Goal: Information Seeking & Learning: Learn about a topic

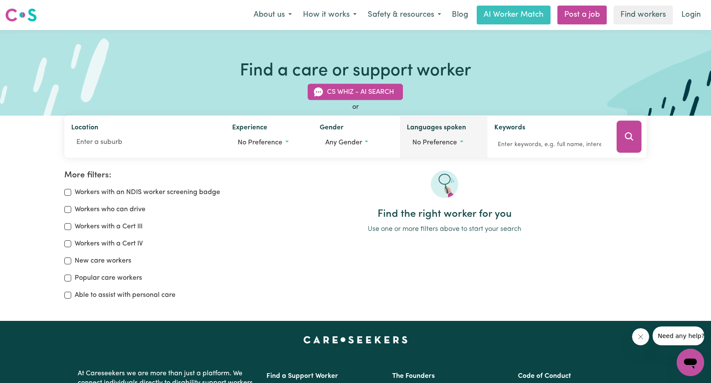
click at [446, 142] on span "No preference" at bounding box center [434, 142] width 45 height 7
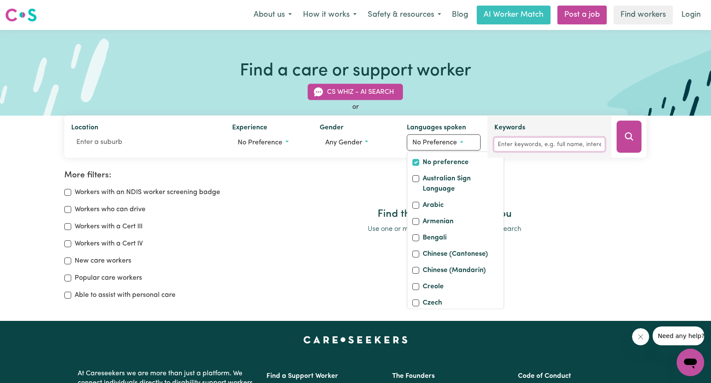
click at [524, 142] on input "Keywords" at bounding box center [549, 144] width 110 height 13
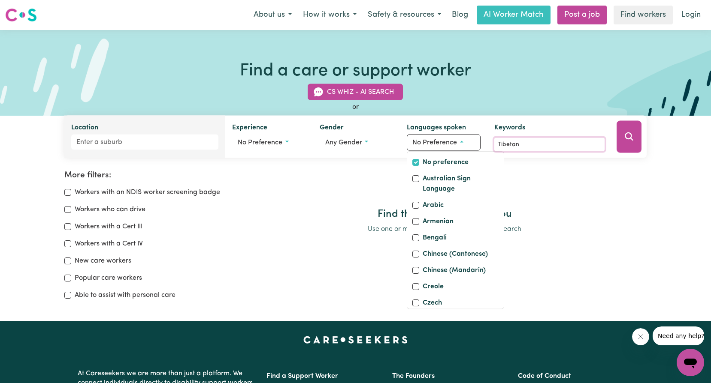
type input "Tibetan"
click at [101, 143] on input "Location" at bounding box center [144, 142] width 147 height 15
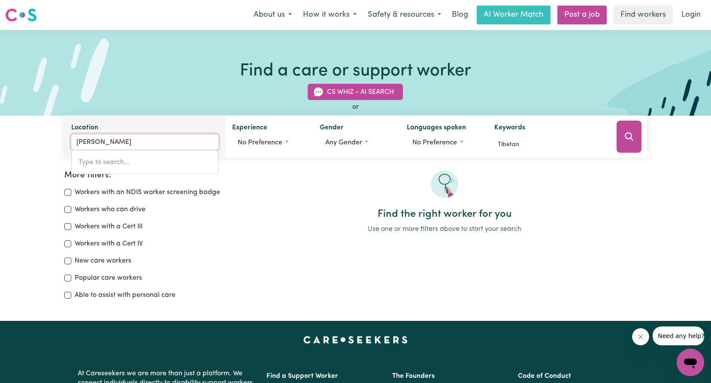
type input "[PERSON_NAME]"
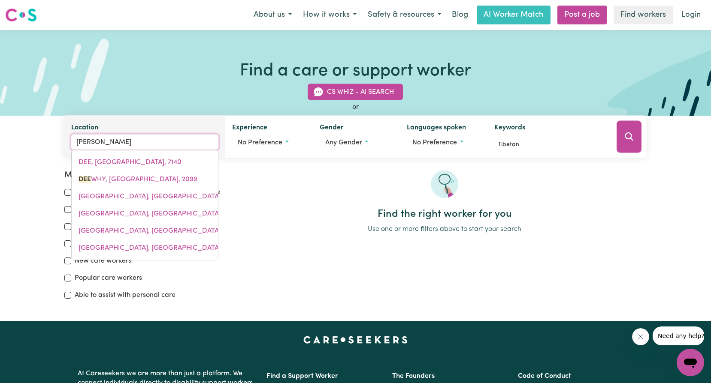
type input "[PERSON_NAME] WHY, [GEOGRAPHIC_DATA], 2099"
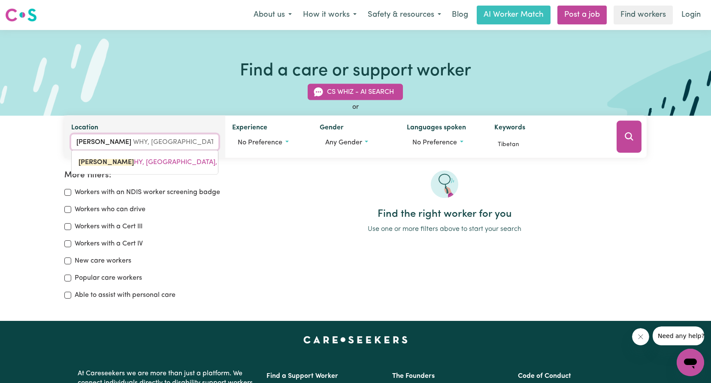
type input "[PERSON_NAME]"
type input "[PERSON_NAME], [GEOGRAPHIC_DATA], 2099"
type input "[PERSON_NAME] Why"
type input "[PERSON_NAME] Why, [GEOGRAPHIC_DATA], 2099"
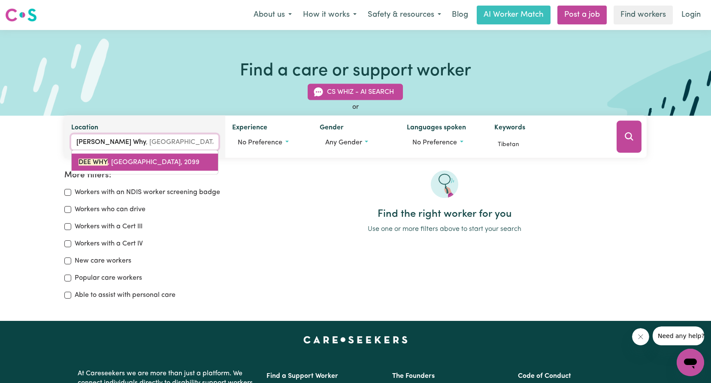
click at [113, 162] on span "DEE WHY , [GEOGRAPHIC_DATA], 2099" at bounding box center [139, 162] width 121 height 7
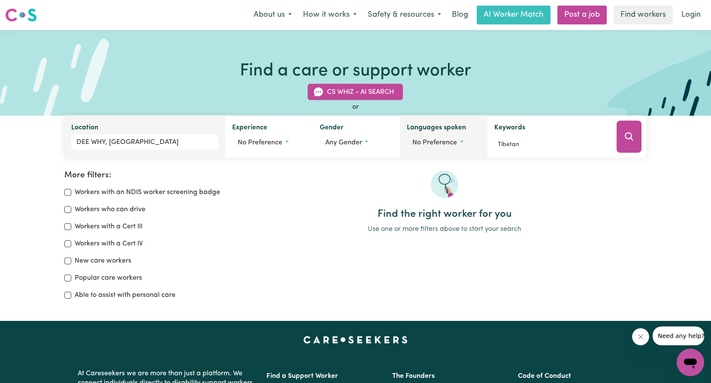
click at [448, 144] on span "No preference" at bounding box center [434, 142] width 45 height 7
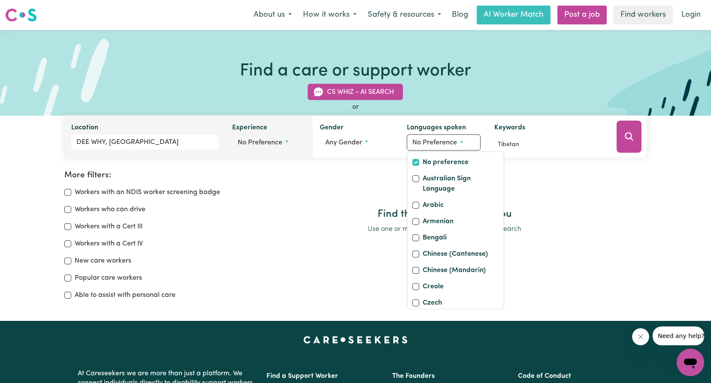
click at [268, 144] on span "No preference" at bounding box center [260, 142] width 45 height 7
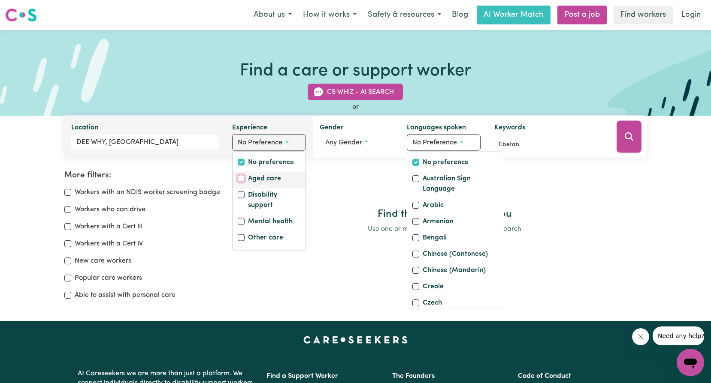
click at [240, 180] on input "Aged care" at bounding box center [241, 178] width 7 height 7
checkbox input "true"
checkbox input "false"
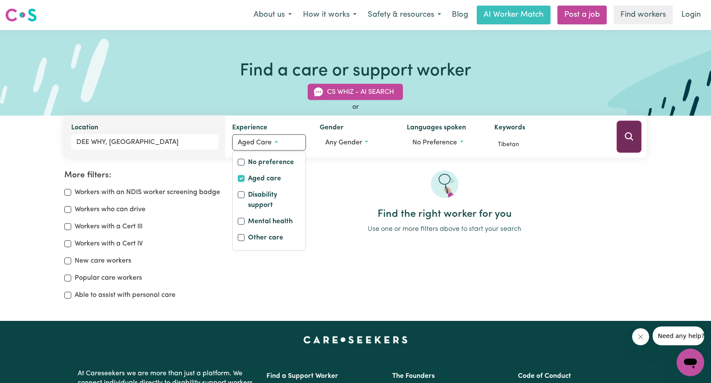
click at [636, 141] on button "Search" at bounding box center [628, 137] width 25 height 32
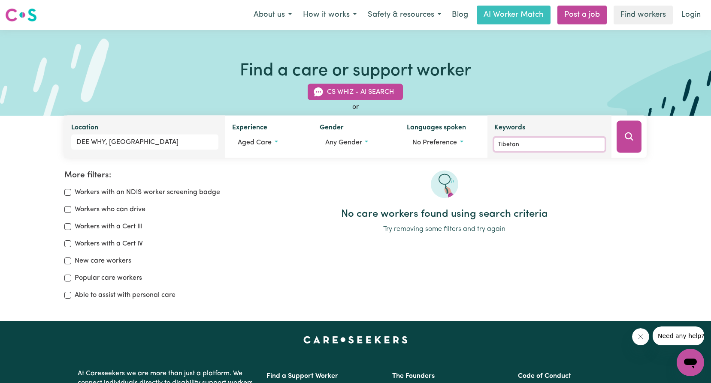
click at [523, 143] on input "Tibetan" at bounding box center [549, 144] width 110 height 13
type input "T"
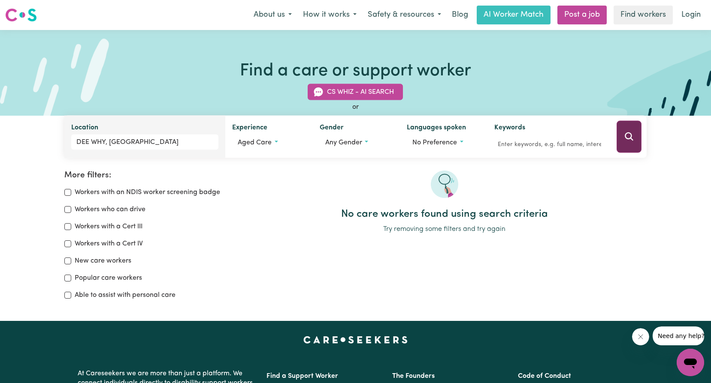
click at [625, 138] on icon "Search" at bounding box center [629, 137] width 8 height 8
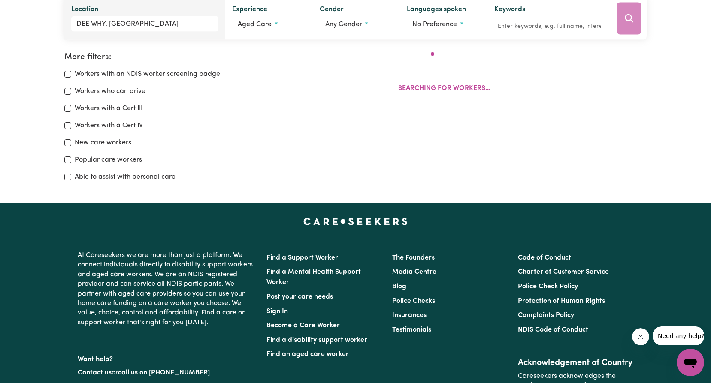
scroll to position [143, 0]
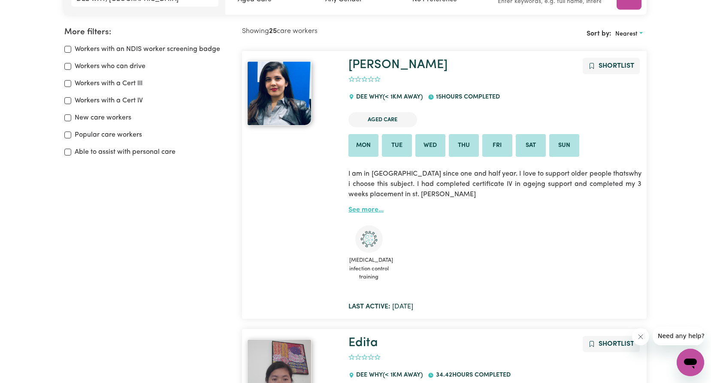
click at [361, 209] on link "See more..." at bounding box center [365, 210] width 35 height 7
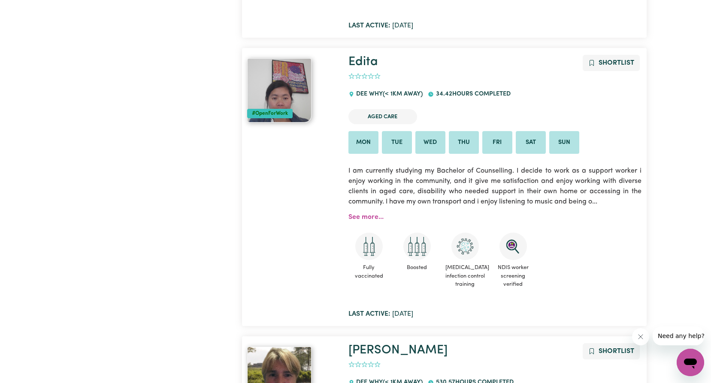
scroll to position [444, 0]
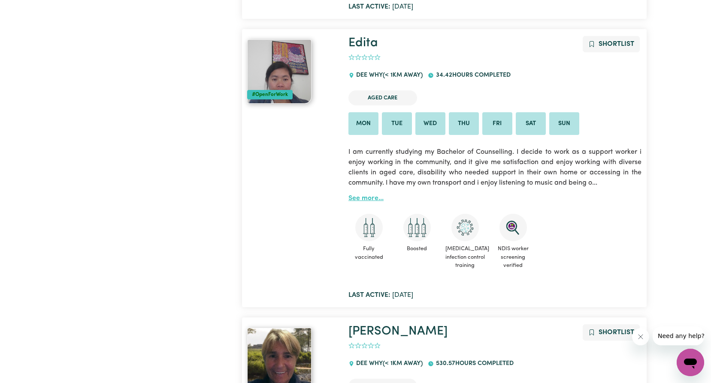
click at [353, 201] on link "See more..." at bounding box center [365, 198] width 35 height 7
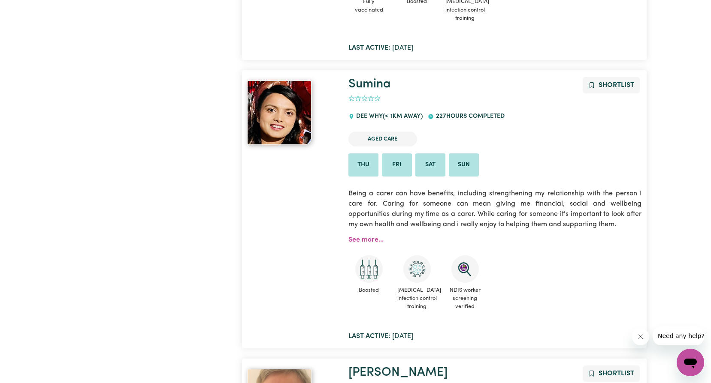
scroll to position [1087, 0]
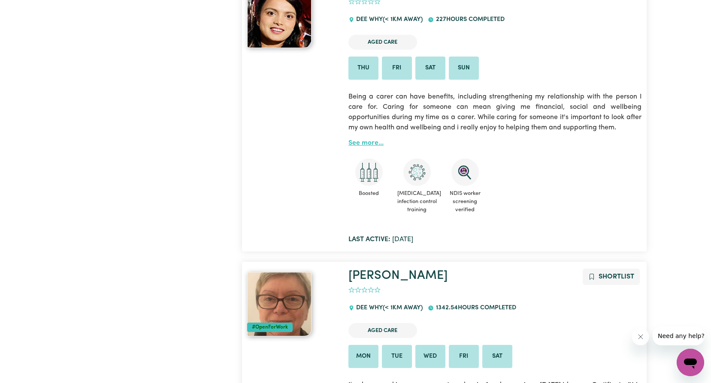
click at [365, 140] on link "See more..." at bounding box center [365, 143] width 35 height 7
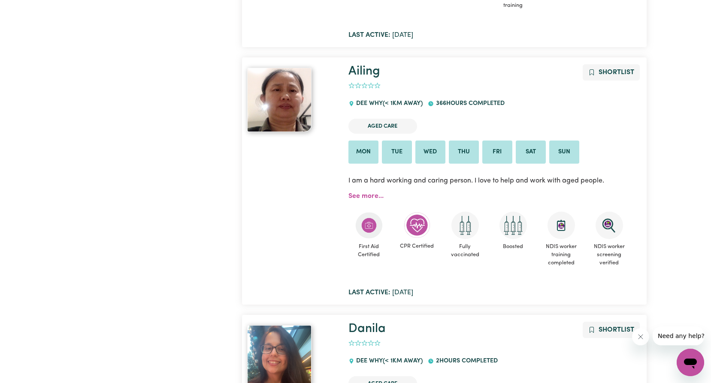
scroll to position [1602, 0]
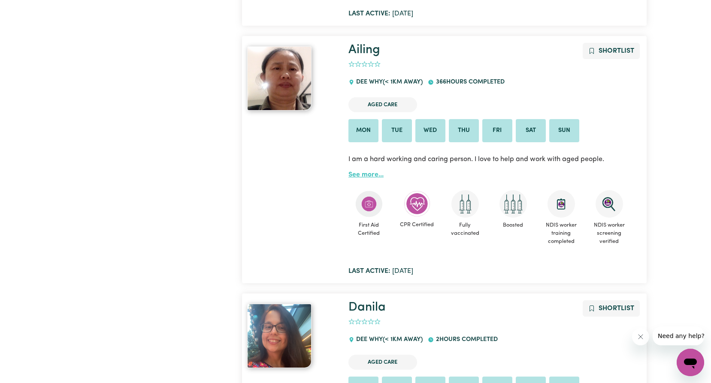
click at [365, 172] on link "See more..." at bounding box center [365, 175] width 35 height 7
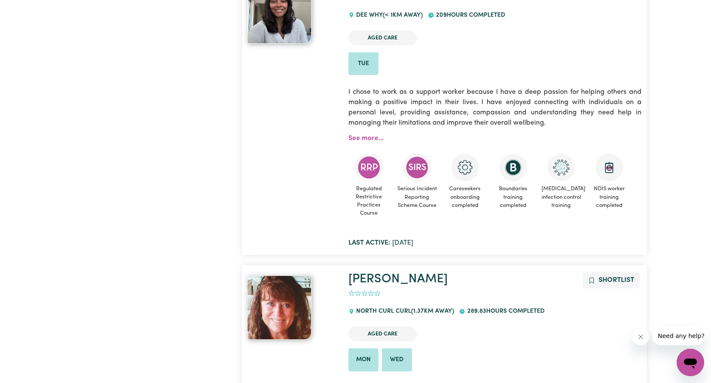
scroll to position [2202, 0]
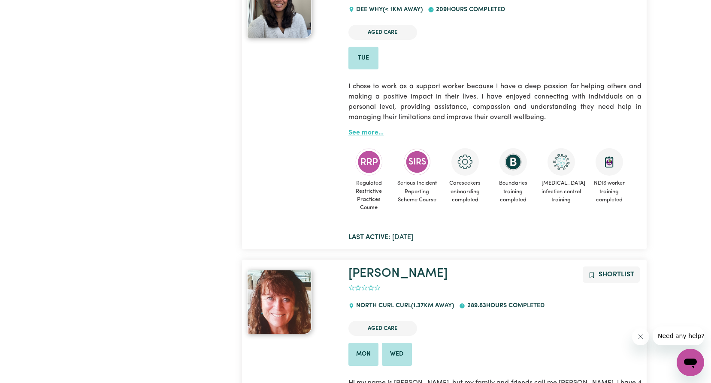
click at [364, 130] on link "See more..." at bounding box center [365, 133] width 35 height 7
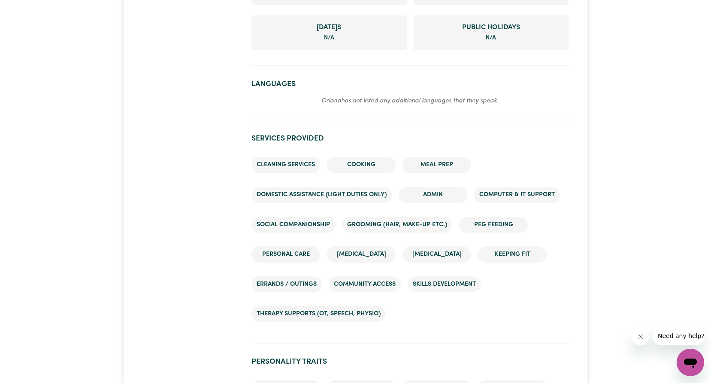
scroll to position [643, 0]
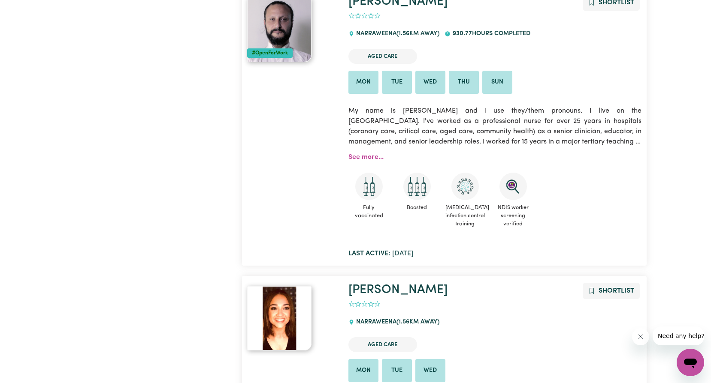
scroll to position [3318, 0]
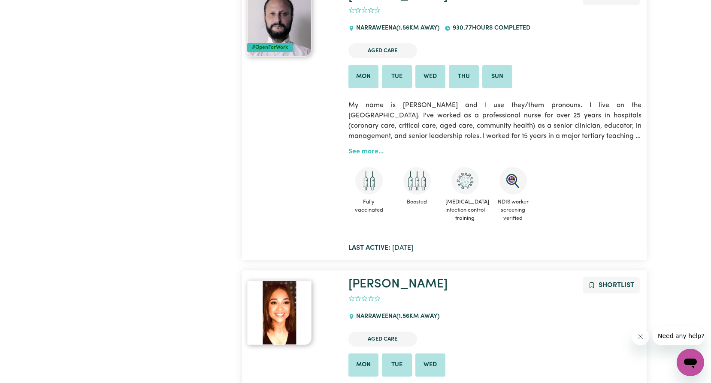
click at [368, 148] on link "See more..." at bounding box center [365, 151] width 35 height 7
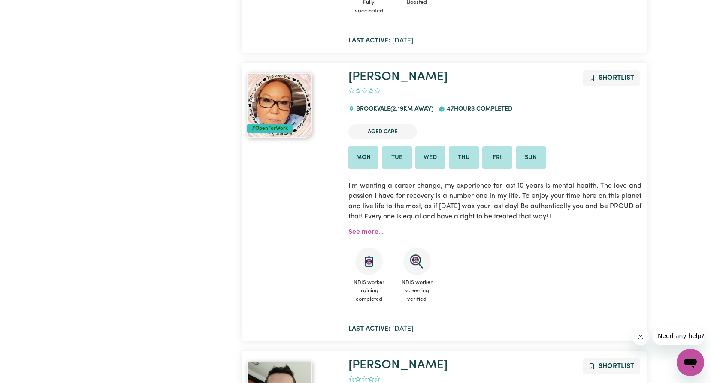
scroll to position [4090, 0]
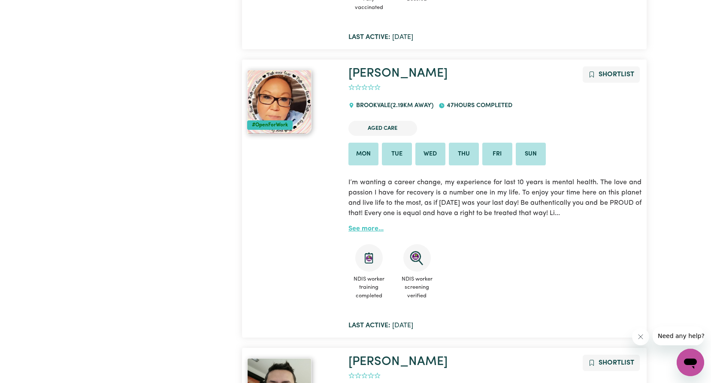
click at [364, 226] on link "See more..." at bounding box center [365, 229] width 35 height 7
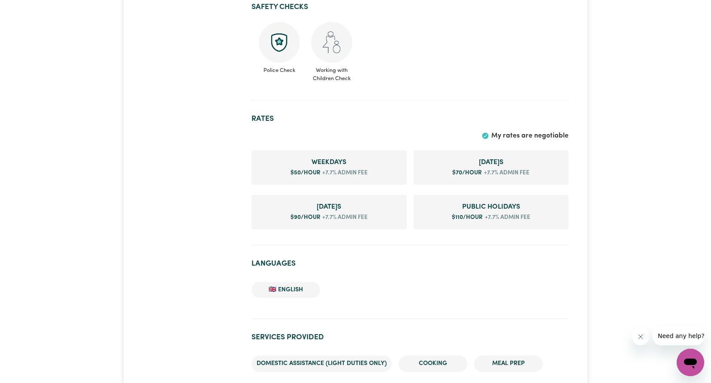
scroll to position [558, 0]
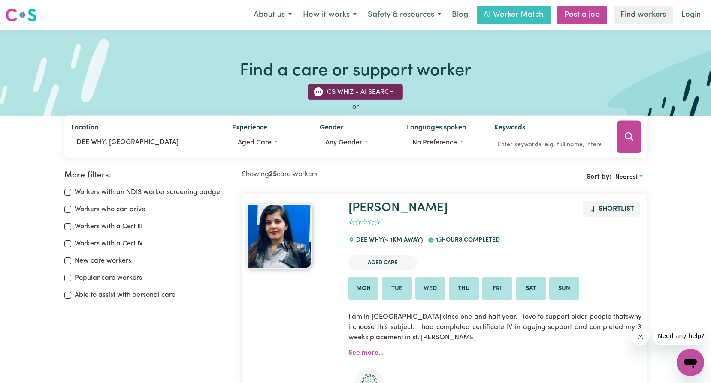
click at [349, 88] on button "CS Whiz - AI Search" at bounding box center [355, 92] width 95 height 16
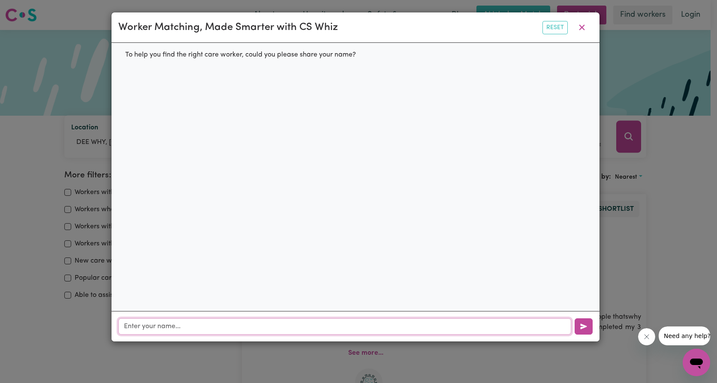
click at [149, 324] on input "text" at bounding box center [344, 327] width 453 height 16
type input "[PERSON_NAME]"
click at [582, 327] on icon "button" at bounding box center [583, 327] width 6 height 6
click at [132, 330] on input "text" at bounding box center [344, 327] width 453 height 16
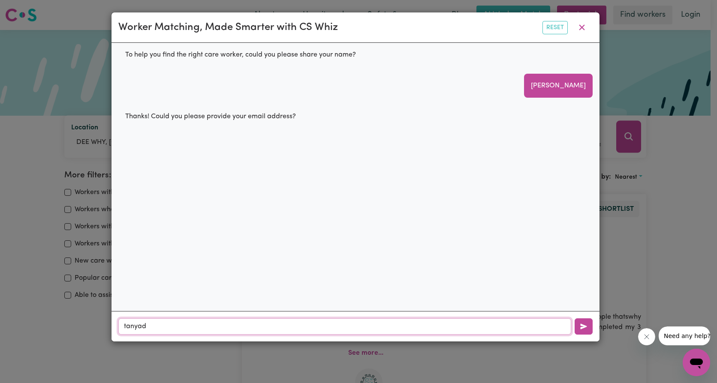
type input "[EMAIL_ADDRESS][DOMAIN_NAME]"
click at [580, 329] on icon "button" at bounding box center [583, 326] width 7 height 7
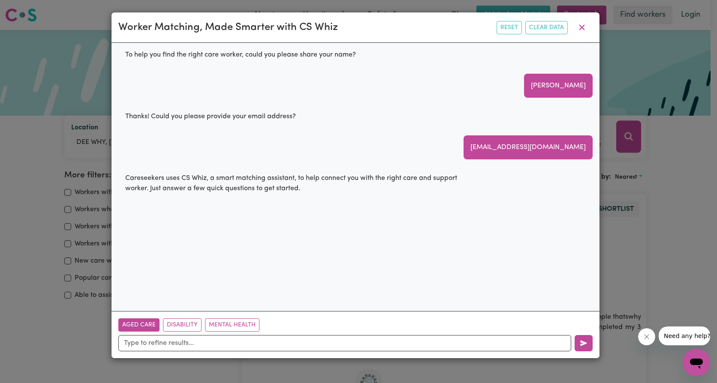
click at [144, 323] on button "Aged Care" at bounding box center [138, 325] width 41 height 13
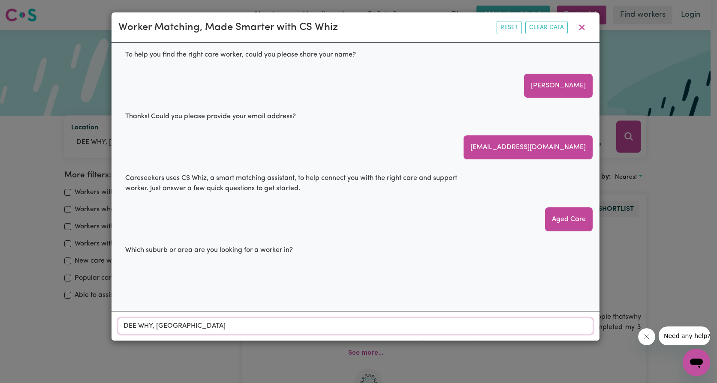
click at [229, 332] on input "DEE WHY, [GEOGRAPHIC_DATA]" at bounding box center [355, 326] width 474 height 15
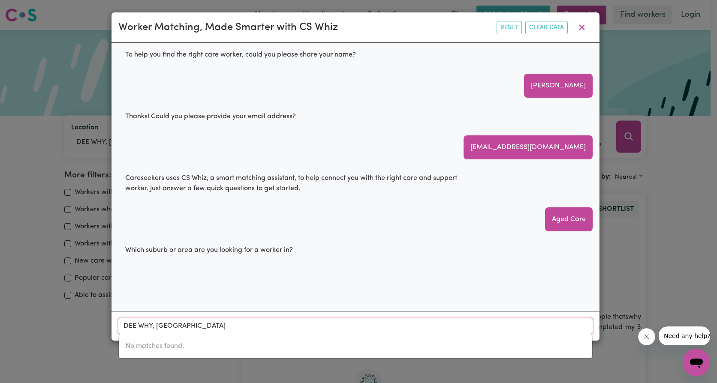
click at [198, 331] on input "DEE WHY, [GEOGRAPHIC_DATA]" at bounding box center [355, 326] width 474 height 15
click at [255, 296] on div "To help you find the right care worker, could you please share your name? [PERS…" at bounding box center [356, 177] width 488 height 269
drag, startPoint x: 229, startPoint y: 326, endPoint x: 114, endPoint y: 325, distance: 115.0
click at [114, 325] on div "DEE WHY, [GEOGRAPHIC_DATA] No matches found." at bounding box center [356, 326] width 488 height 30
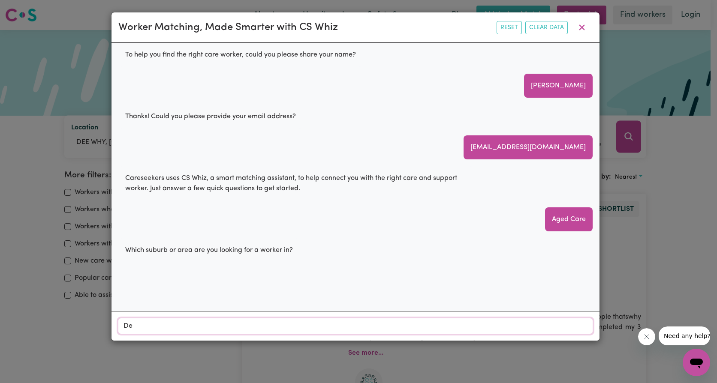
type input "[PERSON_NAME]"
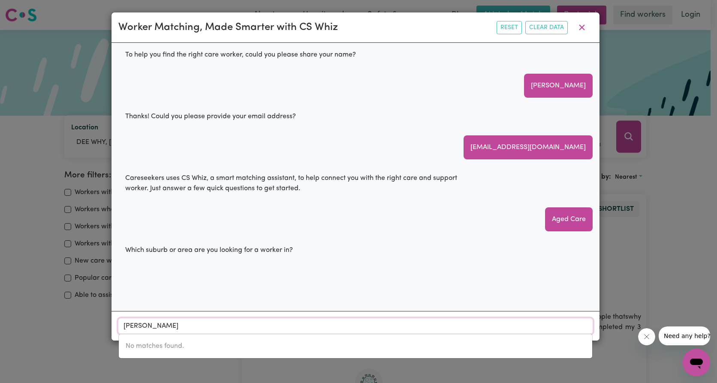
type input "Dee, [GEOGRAPHIC_DATA], 7140"
type input "[PERSON_NAME]"
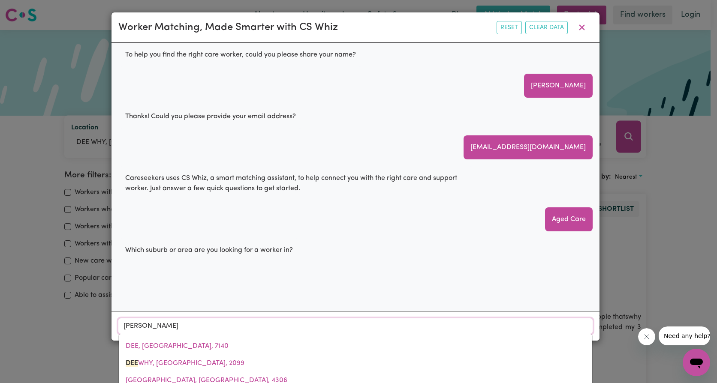
type input "[PERSON_NAME] WHY, [GEOGRAPHIC_DATA], 2099"
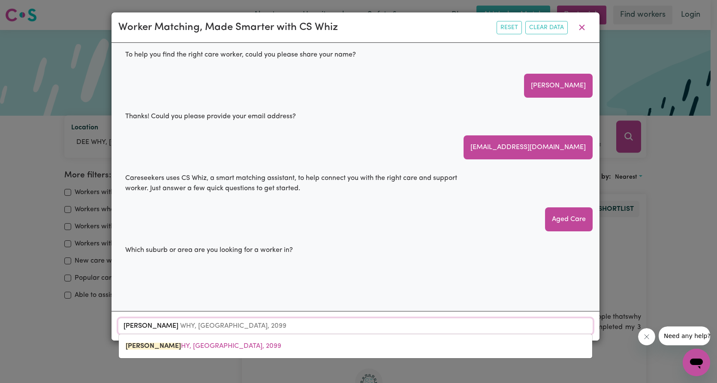
type input "[PERSON_NAME]"
type input "[PERSON_NAME], [GEOGRAPHIC_DATA], 2099"
type input "[PERSON_NAME] Why"
type input "[PERSON_NAME] Why, [GEOGRAPHIC_DATA], 2099"
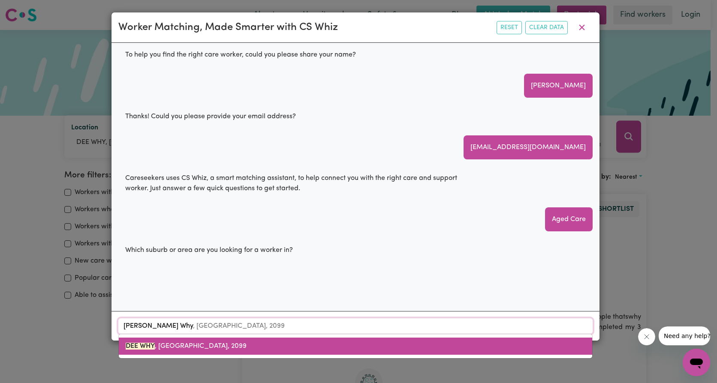
click at [196, 343] on span "DEE WHY , [GEOGRAPHIC_DATA], 2099" at bounding box center [186, 346] width 121 height 7
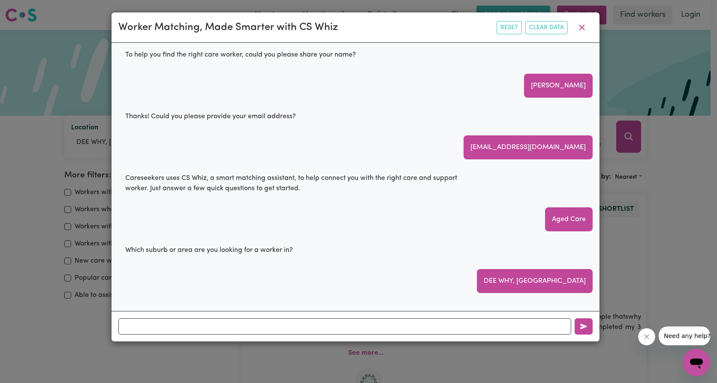
scroll to position [6, 0]
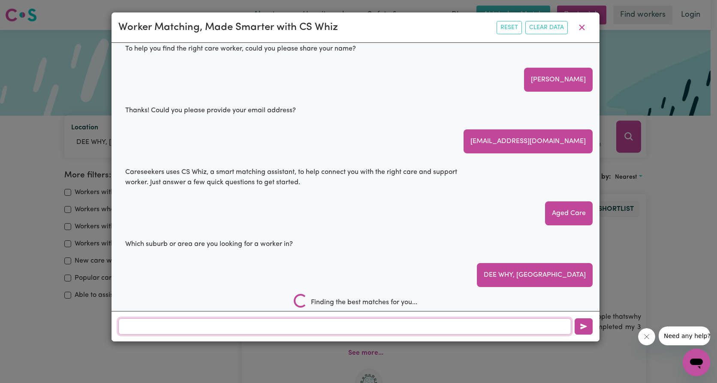
click at [190, 327] on input "text" at bounding box center [344, 327] width 453 height 16
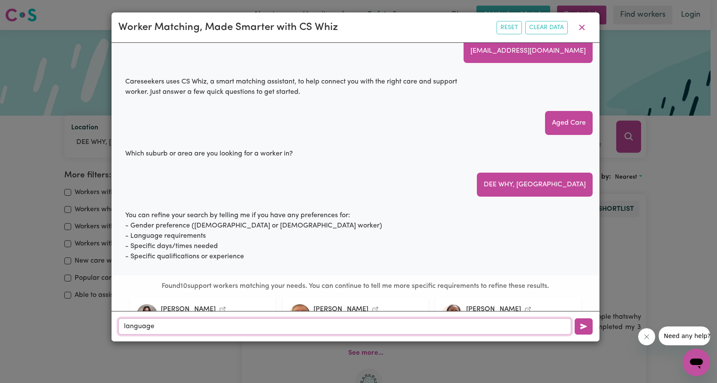
scroll to position [106, 0]
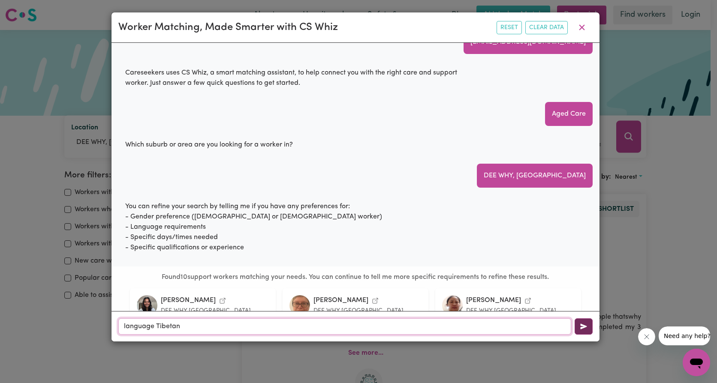
type input "language Tibetan"
click at [585, 327] on icon "button" at bounding box center [583, 326] width 7 height 7
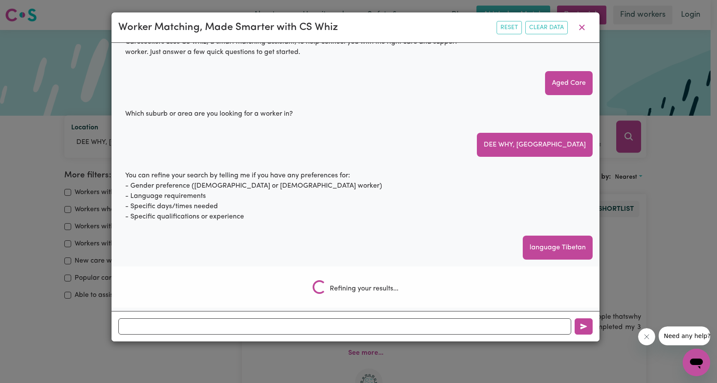
scroll to position [123, 0]
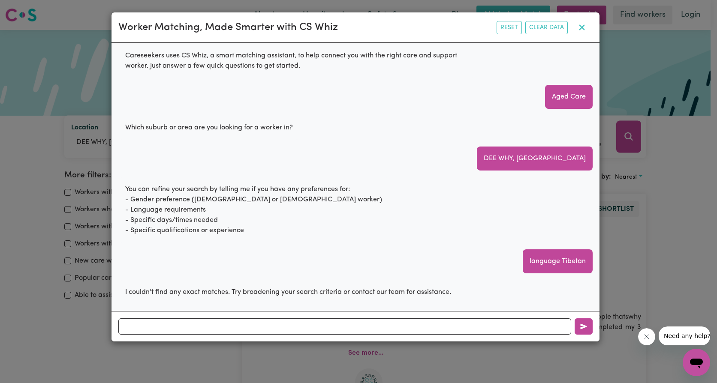
click at [583, 28] on icon "button" at bounding box center [582, 28] width 6 height 6
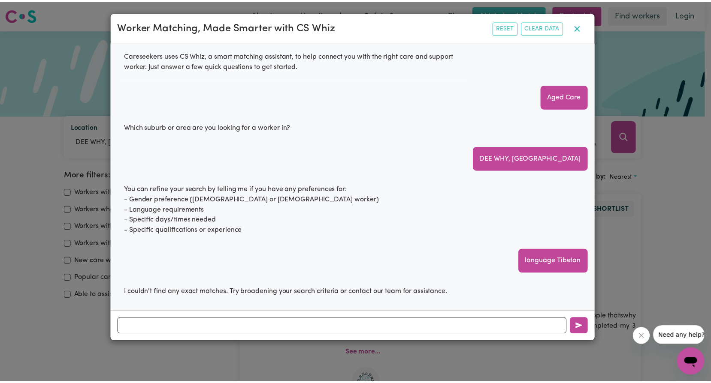
scroll to position [0, 0]
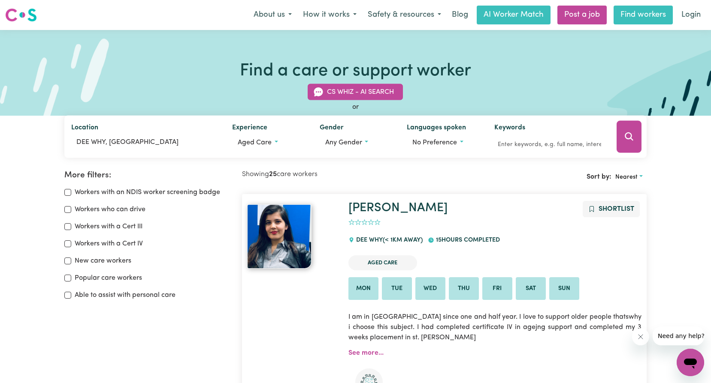
click at [644, 16] on link "Find workers" at bounding box center [642, 15] width 59 height 19
